Goal: Navigation & Orientation: Find specific page/section

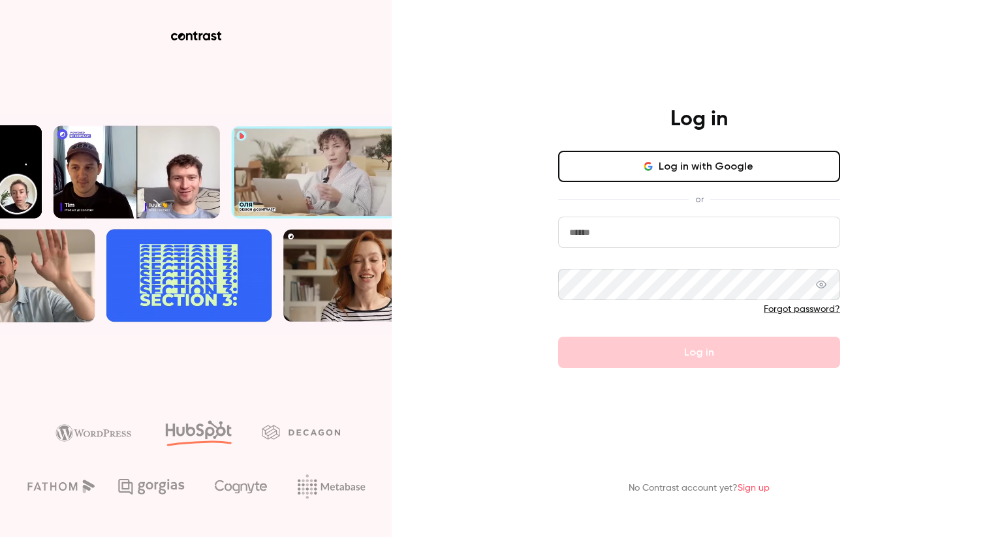
click at [634, 242] on input "email" at bounding box center [699, 232] width 282 height 31
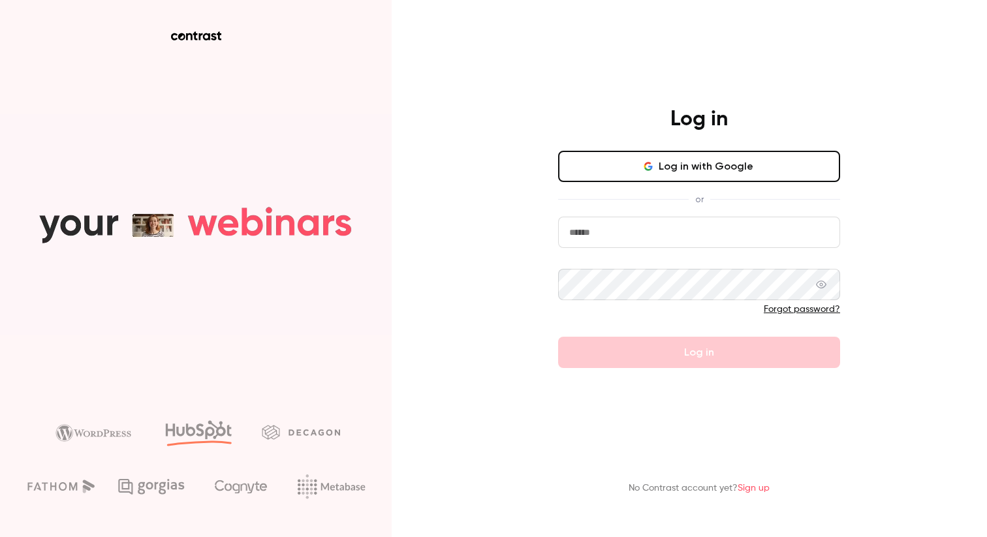
type input "**********"
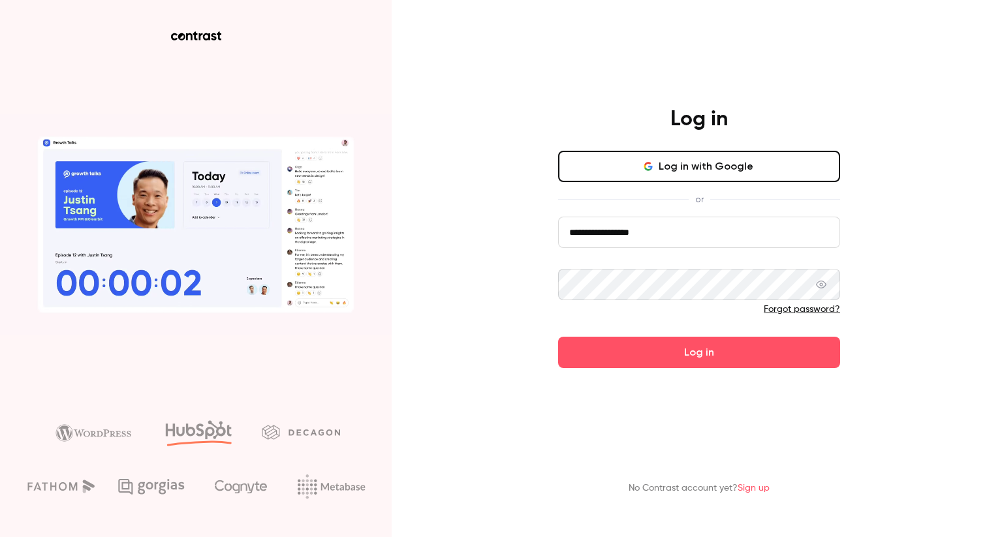
click at [558, 337] on button "Log in" at bounding box center [699, 352] width 282 height 31
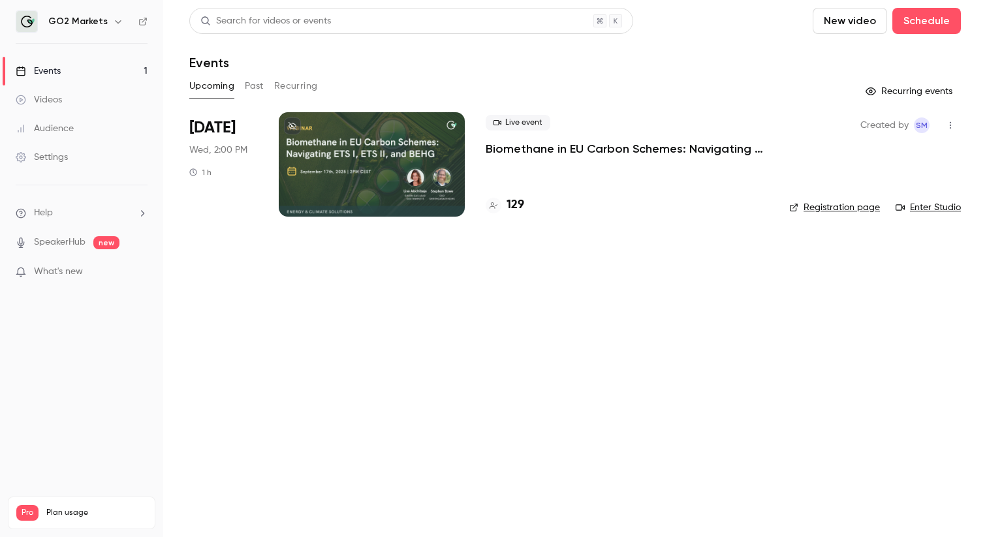
click at [312, 143] on div at bounding box center [372, 164] width 186 height 104
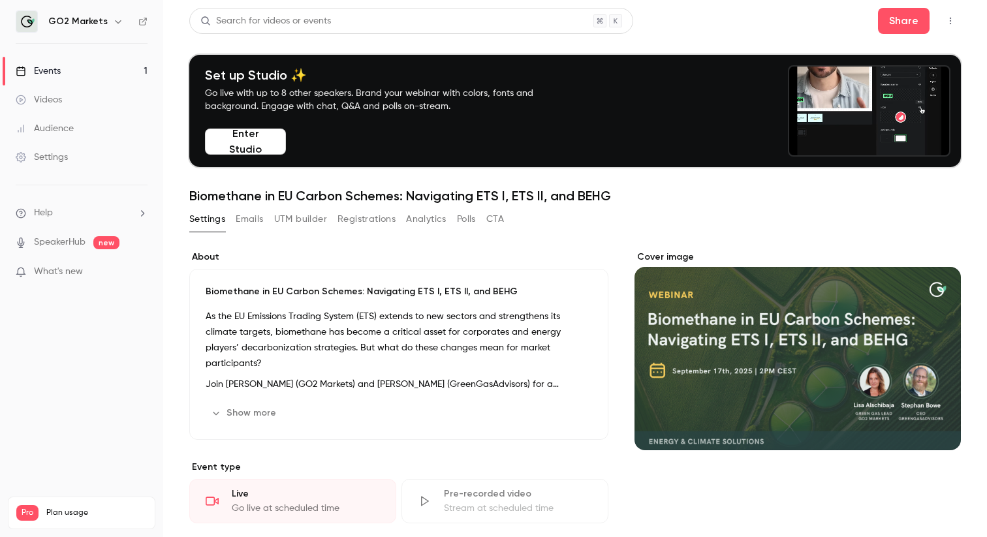
click at [256, 148] on button "Enter Studio" at bounding box center [245, 142] width 81 height 26
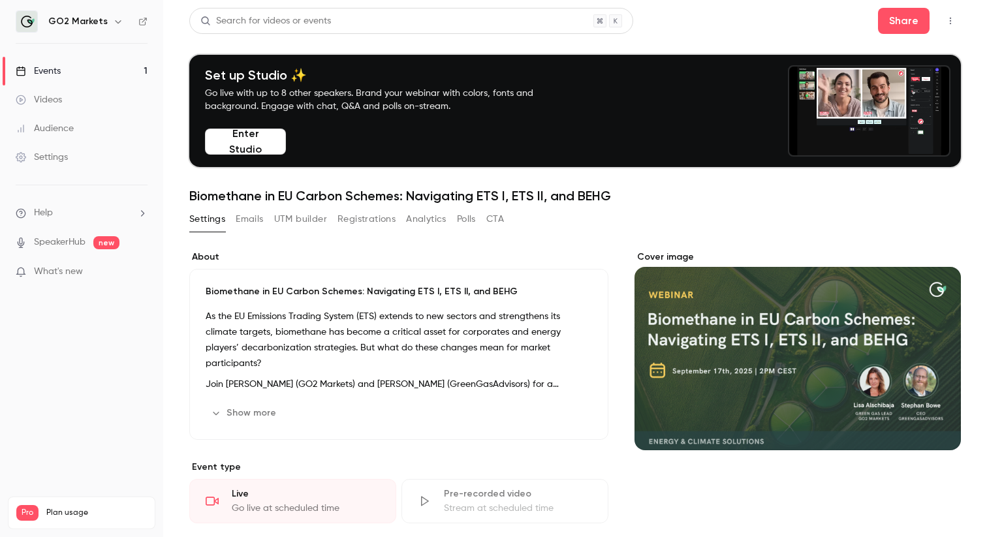
click at [490, 288] on p "Biomethane in EU Carbon Schemes: Navigating ETS I, ETS II, and BEHG" at bounding box center [399, 291] width 387 height 13
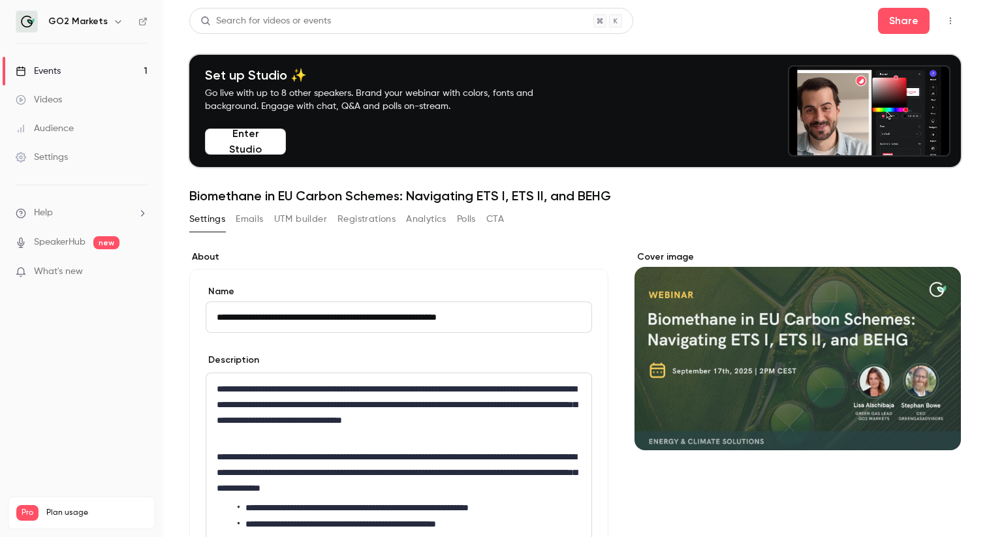
click at [490, 270] on div "**********" at bounding box center [398, 496] width 419 height 454
click at [120, 385] on nav "GO2 Markets Events 1 Videos Audience Settings Help SpeakerHub new What's new Pr…" at bounding box center [81, 268] width 163 height 537
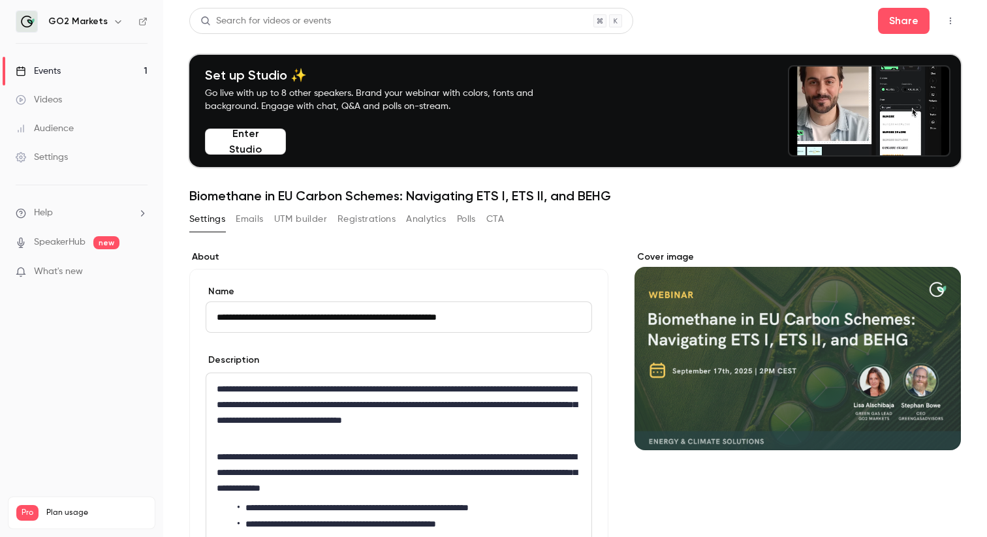
click at [246, 145] on button "Enter Studio" at bounding box center [245, 142] width 81 height 26
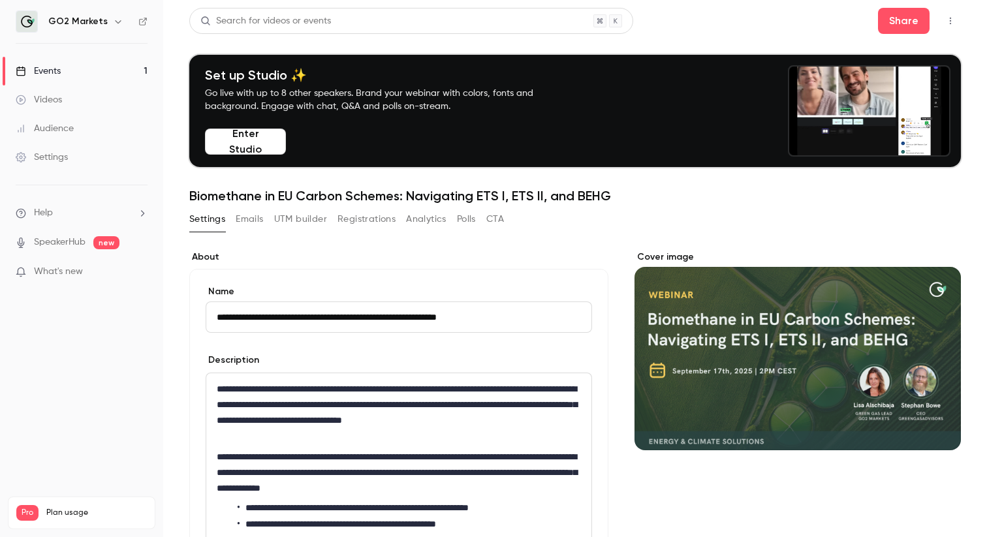
click at [67, 131] on div "Audience" at bounding box center [45, 128] width 58 height 13
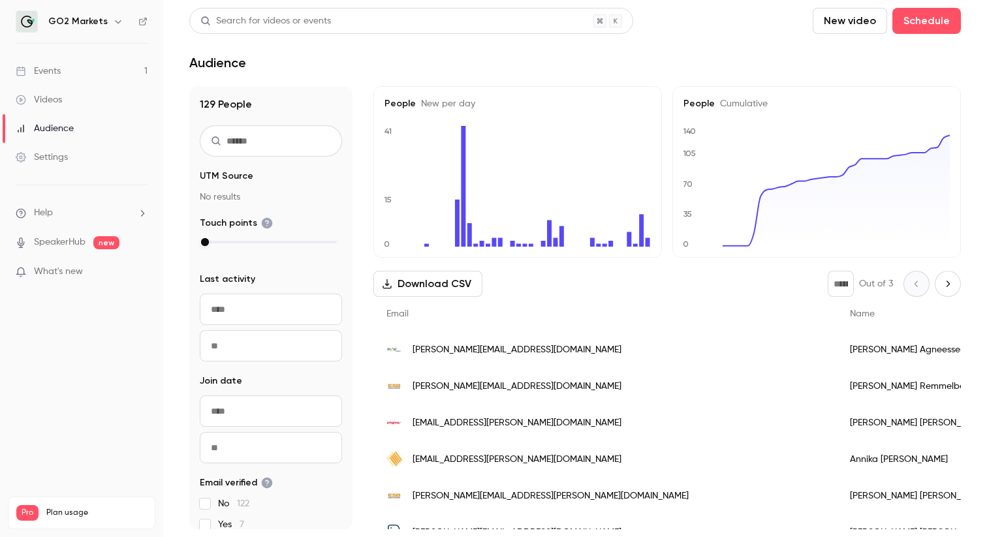
click at [53, 159] on div "Settings" at bounding box center [42, 157] width 52 height 13
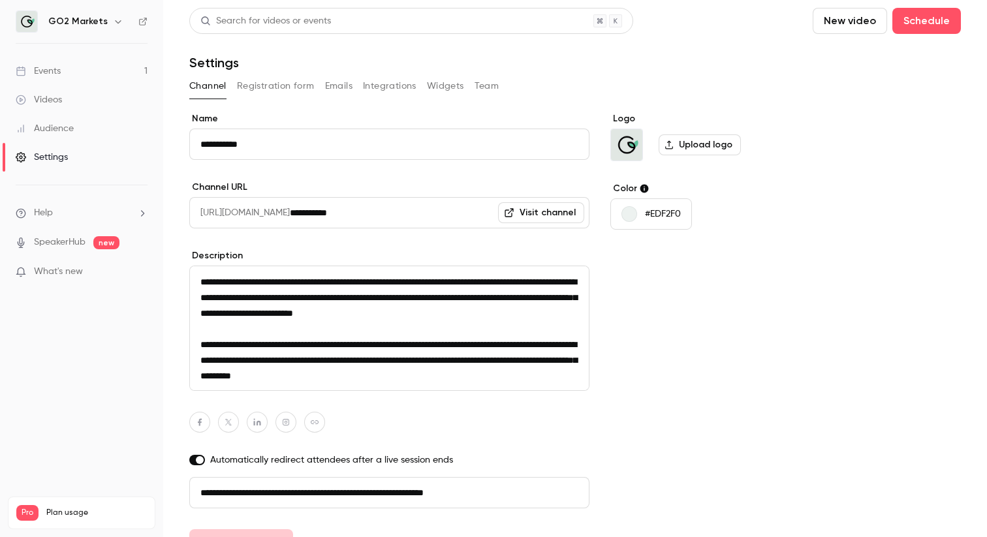
click at [53, 100] on div "Videos" at bounding box center [39, 99] width 46 height 13
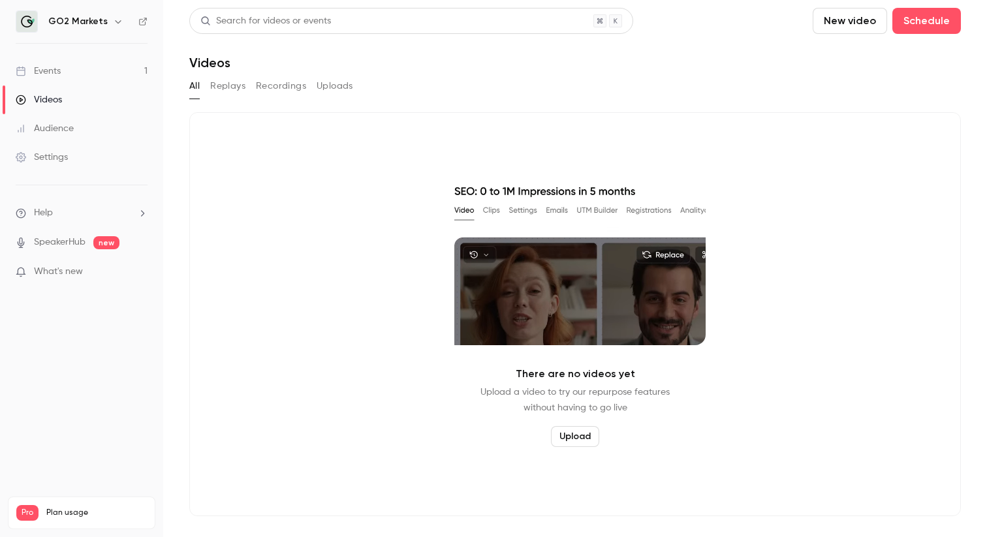
click at [328, 89] on button "Uploads" at bounding box center [335, 86] width 37 height 21
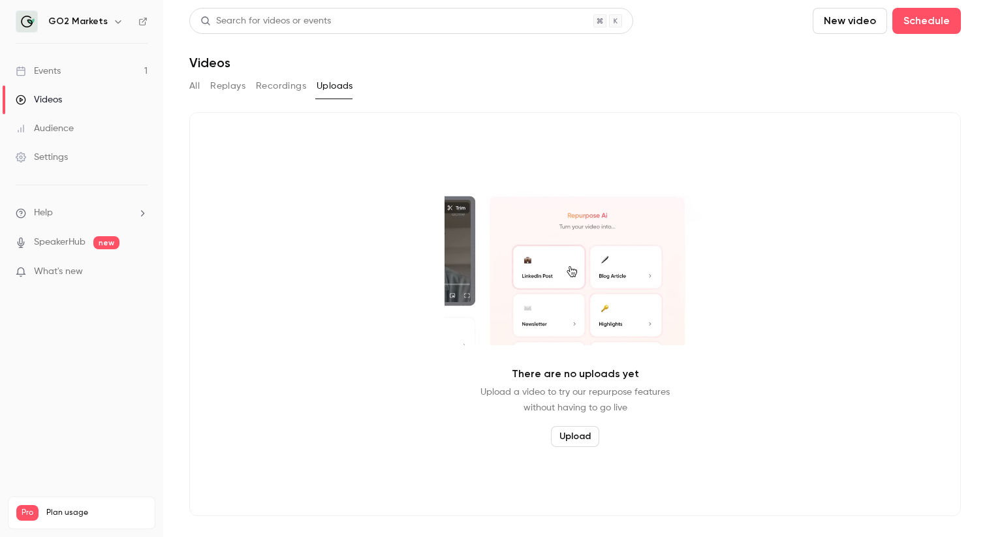
click at [279, 89] on button "Recordings" at bounding box center [281, 86] width 50 height 21
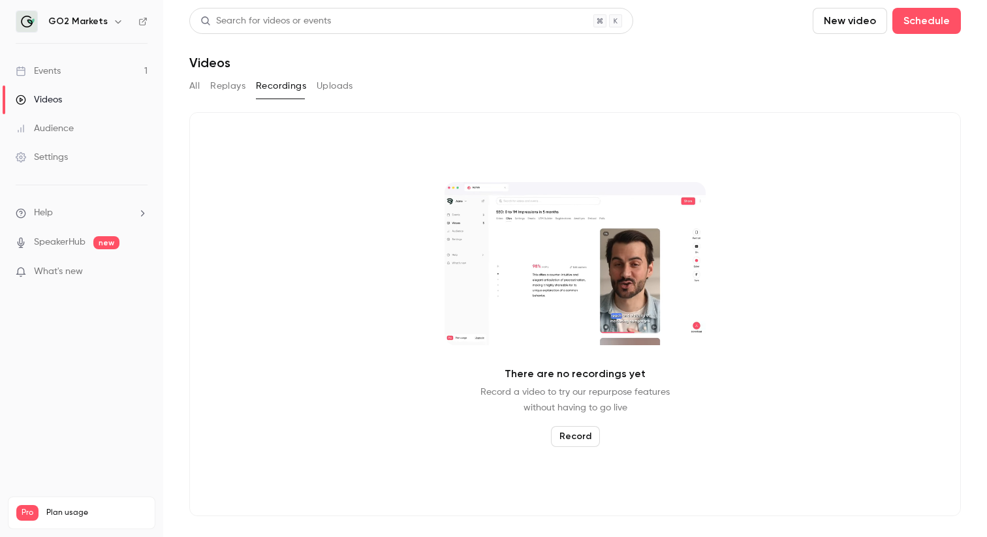
click at [238, 86] on button "Replays" at bounding box center [227, 86] width 35 height 21
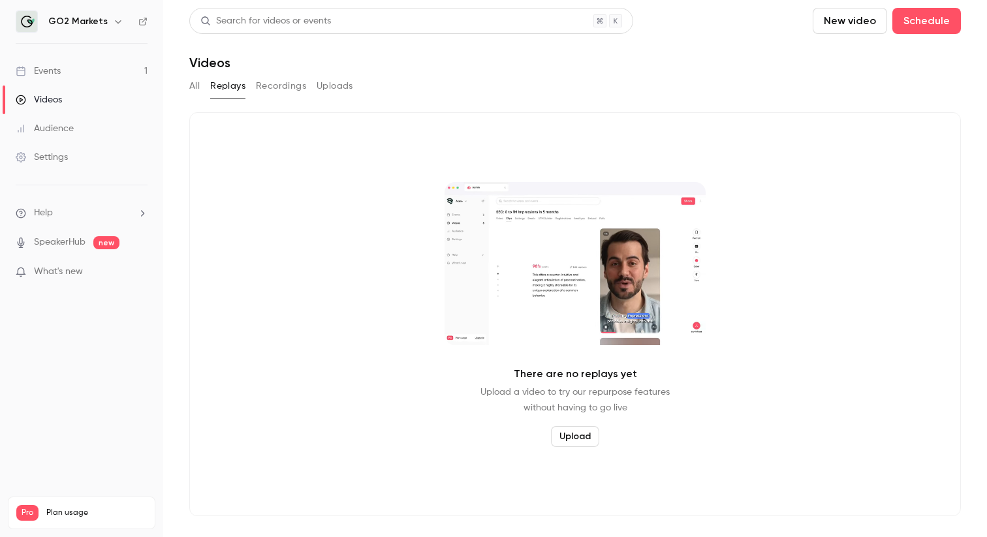
click at [194, 84] on button "All" at bounding box center [194, 86] width 10 height 21
click at [69, 244] on link "SpeakerHub" at bounding box center [60, 243] width 52 height 14
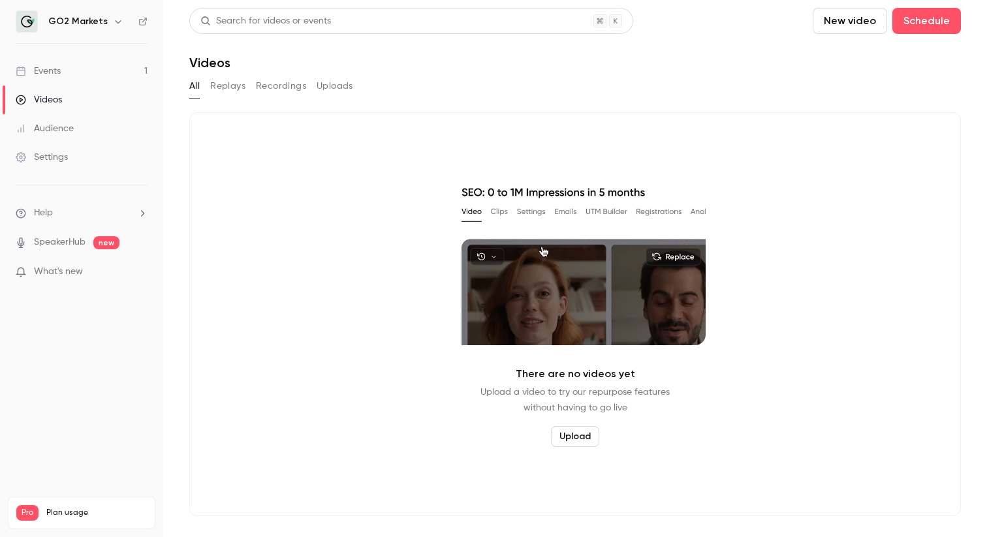
click at [53, 71] on div "Events" at bounding box center [38, 71] width 45 height 13
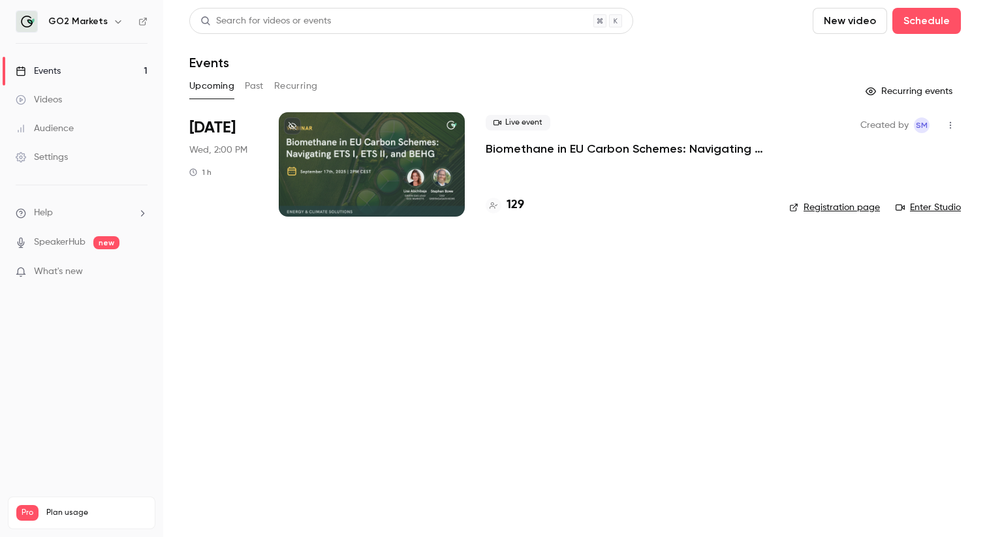
click at [58, 96] on div "Videos" at bounding box center [39, 99] width 46 height 13
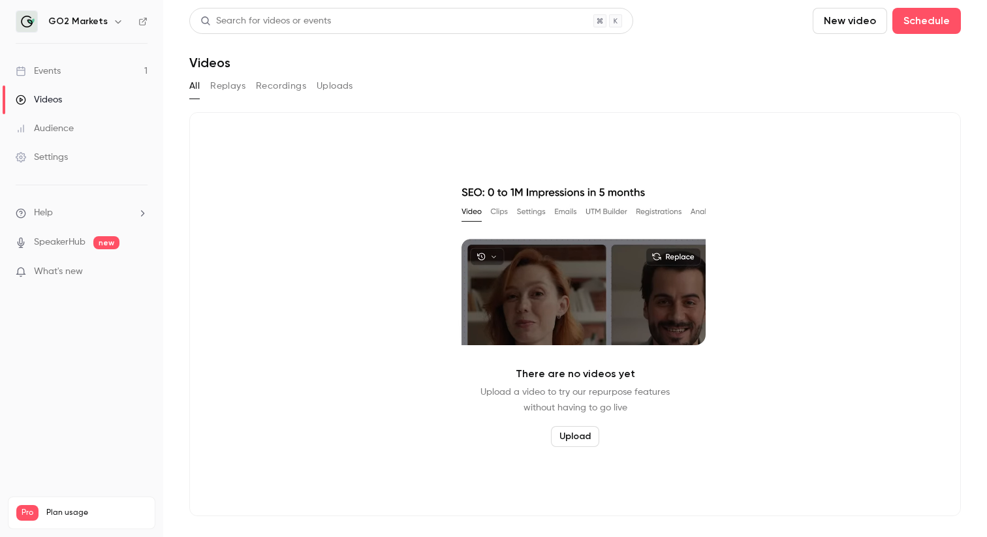
click at [230, 91] on button "Replays" at bounding box center [227, 86] width 35 height 21
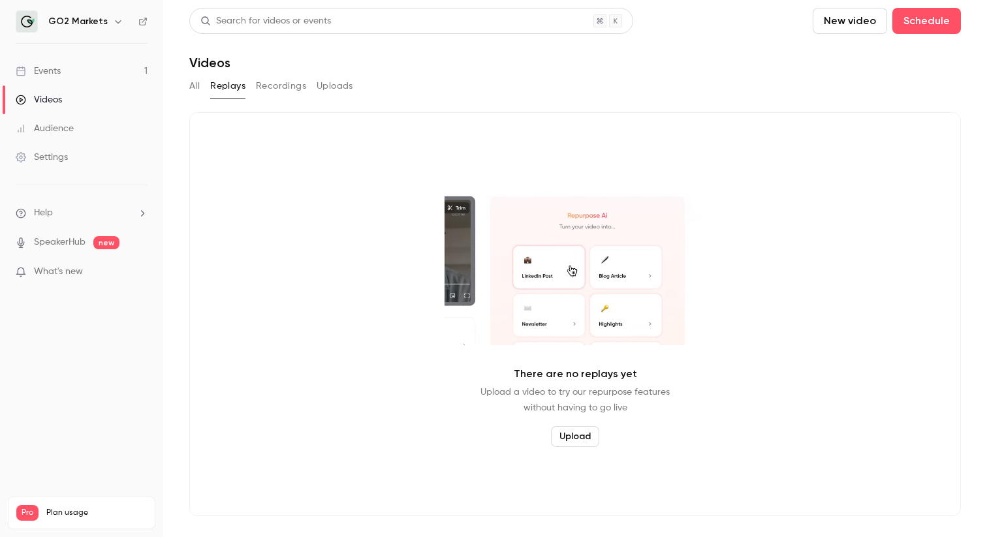
click at [58, 135] on link "Audience" at bounding box center [81, 128] width 163 height 29
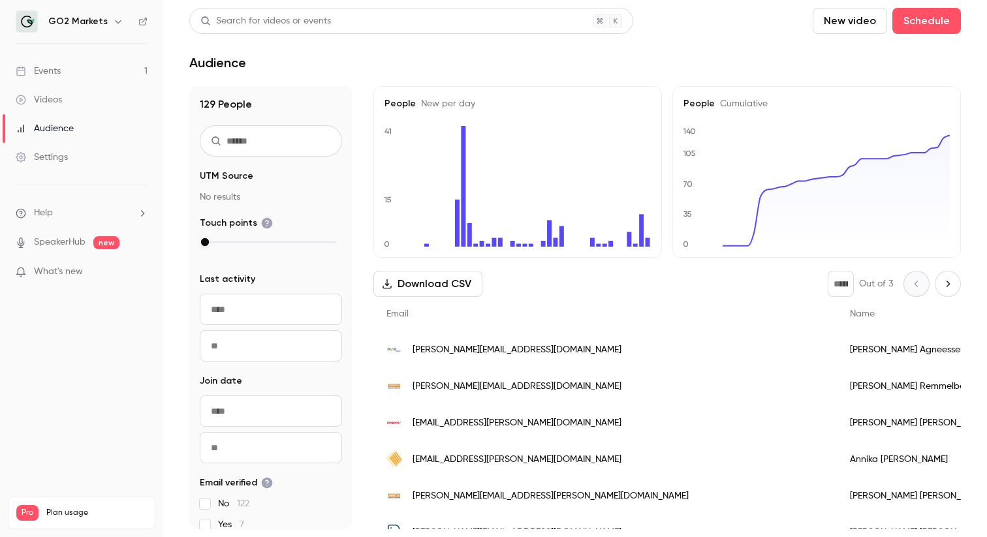
click at [53, 69] on div "Events" at bounding box center [38, 71] width 45 height 13
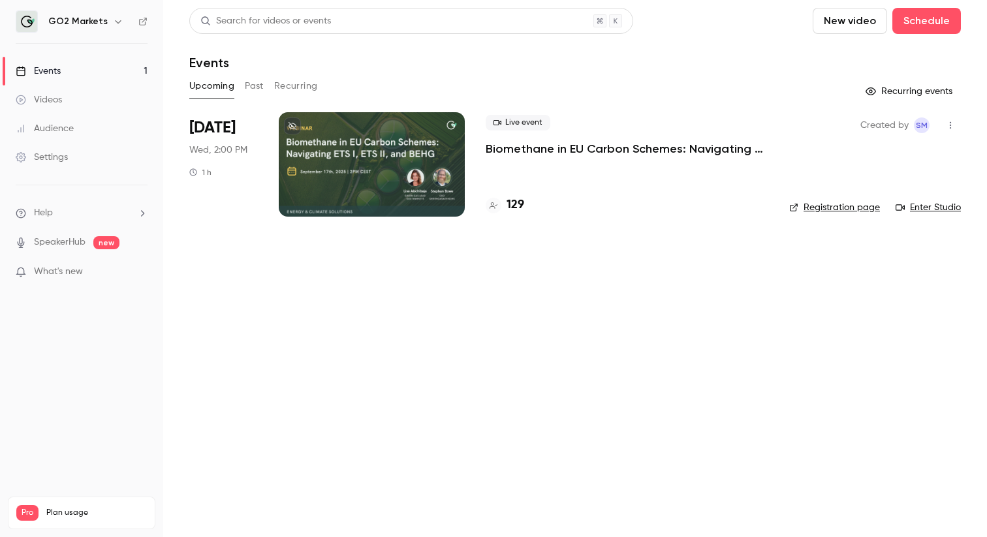
click at [61, 272] on span "What's new" at bounding box center [58, 272] width 49 height 14
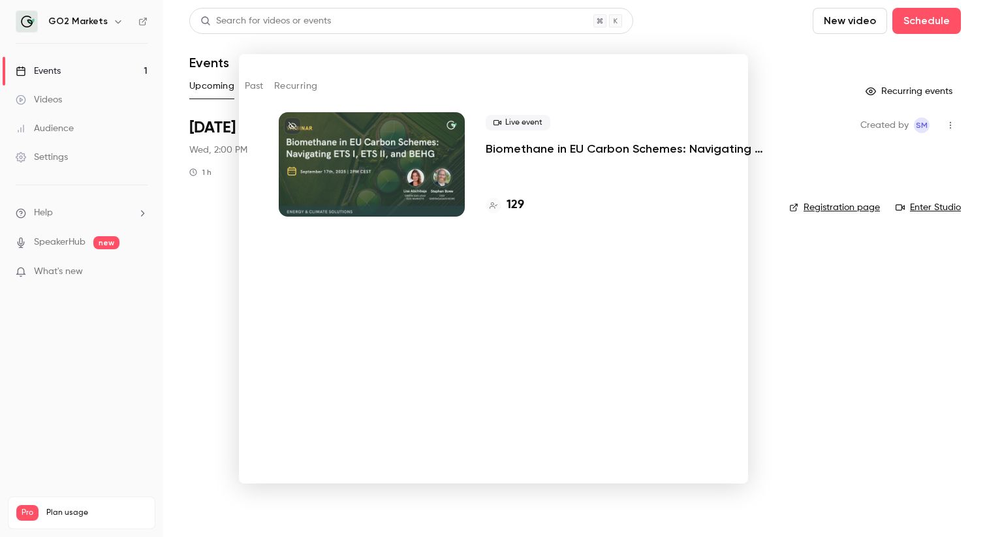
click at [176, 203] on div at bounding box center [493, 268] width 987 height 537
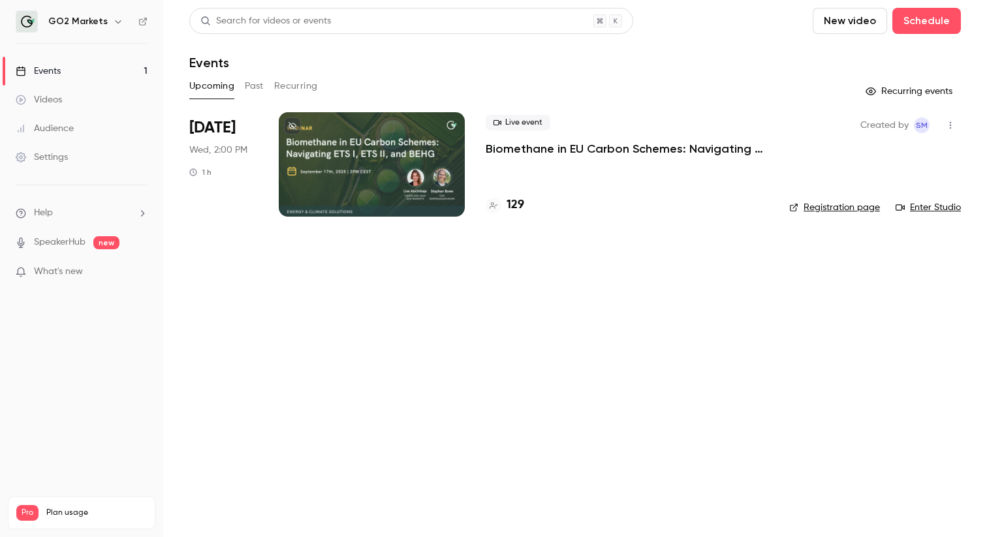
click at [46, 72] on div "Events" at bounding box center [38, 71] width 45 height 13
click at [57, 101] on div "Videos" at bounding box center [39, 99] width 46 height 13
